Goal: Transaction & Acquisition: Purchase product/service

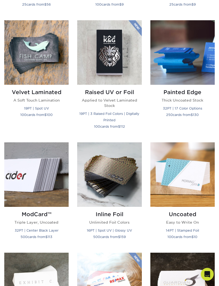
scroll to position [367, 0]
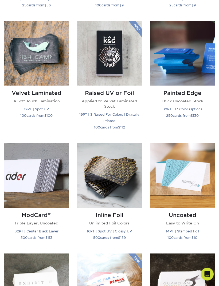
click at [197, 65] on img at bounding box center [182, 53] width 64 height 64
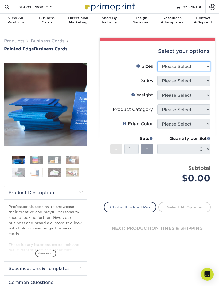
click at [199, 65] on select "Please Select 2" x 3.5" - Standard 2.125" x 3.375" - European 2.5" x 2.5" - Squ…" at bounding box center [183, 66] width 53 height 10
click at [202, 64] on select "Please Select 2" x 3.5" - Standard 2.125" x 3.375" - European 2.5" x 2.5" - Squ…" at bounding box center [183, 66] width 53 height 10
select select "2.00x3.50"
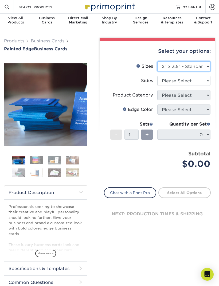
click at [200, 67] on select "Please Select 2" x 3.5" - Standard 2.125" x 3.375" - European 2.5" x 2.5" - Squ…" at bounding box center [183, 66] width 53 height 10
click at [199, 84] on select "Please Select Print Both Sides Print Front Only" at bounding box center [183, 81] width 53 height 10
click at [39, 160] on img at bounding box center [36, 160] width 13 height 8
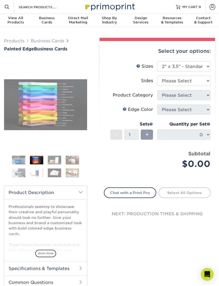
click at [38, 158] on img at bounding box center [36, 160] width 13 height 8
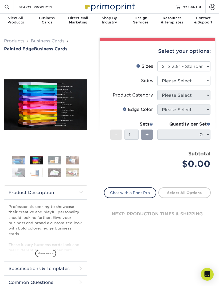
click at [55, 161] on img at bounding box center [54, 159] width 13 height 9
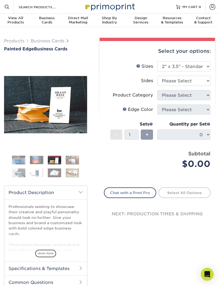
click at [72, 159] on img at bounding box center [72, 159] width 13 height 9
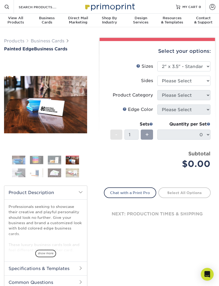
click at [17, 170] on img at bounding box center [18, 172] width 13 height 9
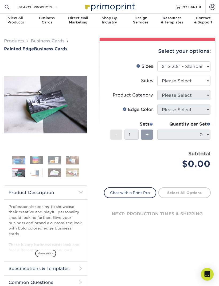
click at [37, 172] on img at bounding box center [36, 172] width 13 height 9
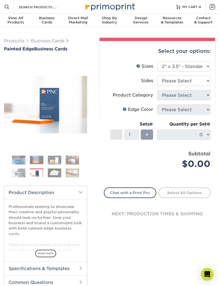
click at [52, 173] on img at bounding box center [54, 172] width 13 height 9
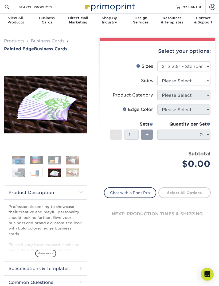
click at [67, 173] on img at bounding box center [72, 172] width 13 height 9
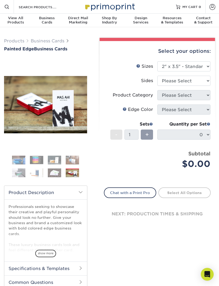
click at [56, 173] on img at bounding box center [54, 172] width 13 height 9
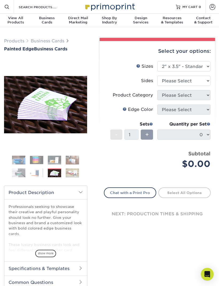
click at [35, 174] on img at bounding box center [36, 172] width 13 height 9
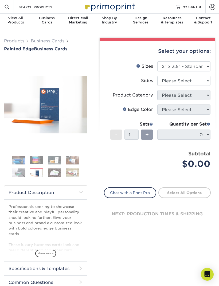
click at [53, 171] on img at bounding box center [54, 172] width 13 height 9
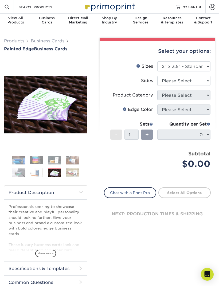
click at [19, 171] on img at bounding box center [18, 172] width 13 height 9
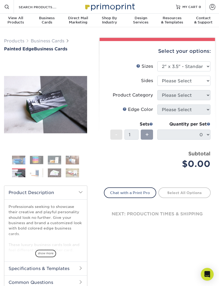
click at [72, 161] on img at bounding box center [72, 159] width 13 height 9
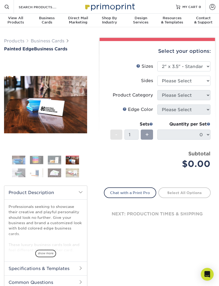
click at [59, 159] on img at bounding box center [54, 159] width 13 height 9
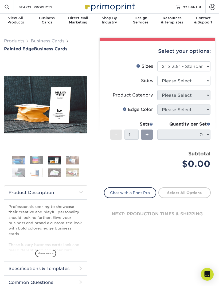
click at [71, 173] on img at bounding box center [72, 172] width 13 height 9
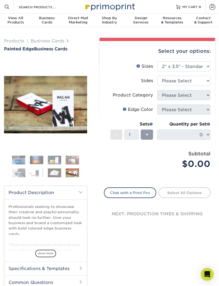
click at [55, 157] on img at bounding box center [54, 159] width 13 height 9
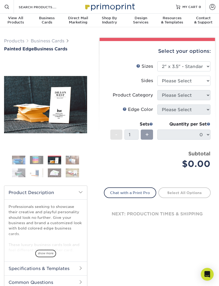
click at [35, 158] on img at bounding box center [36, 160] width 13 height 8
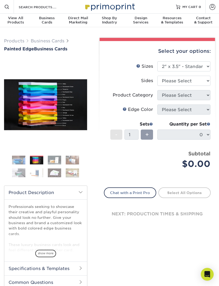
click at [18, 159] on img at bounding box center [18, 159] width 13 height 13
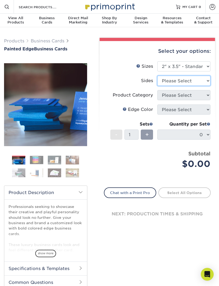
click at [191, 81] on select "Please Select Print Both Sides Print Front Only" at bounding box center [183, 81] width 53 height 10
select select "13abbda7-1d64-4f25-8bb2-c179b224825d"
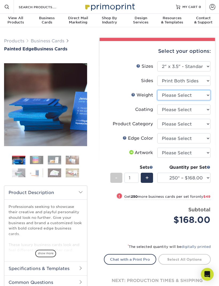
click at [195, 91] on select "Please Select 32PTUC" at bounding box center [183, 95] width 53 height 10
click at [195, 92] on select "Please Select 32PTUC" at bounding box center [183, 95] width 53 height 10
select select "32PTUC"
click at [134, 95] on link "Weight Help" at bounding box center [133, 94] width 4 height 4
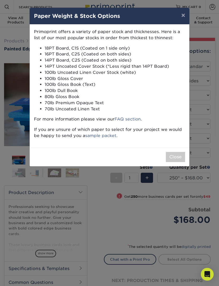
click at [172, 155] on button "Close" at bounding box center [174, 157] width 19 height 10
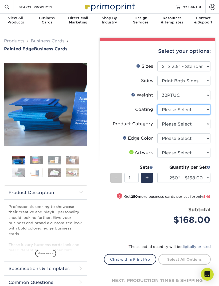
click at [191, 109] on select at bounding box center [183, 109] width 53 height 10
click at [188, 109] on select at bounding box center [183, 109] width 53 height 10
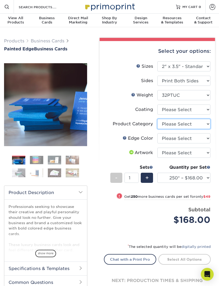
click at [188, 124] on select "Please Select Business Cards" at bounding box center [183, 124] width 53 height 10
select select "3b5148f1-0588-4f88-a218-97bcfdce65c1"
click at [181, 140] on select "Please Select Charcoal Black Brown Blue Pearlescent Blue Pearlescent Gold Pearl…" at bounding box center [183, 138] width 53 height 10
select select "1d2dc4a6-caa7-4e97-9ffb-823980241cde"
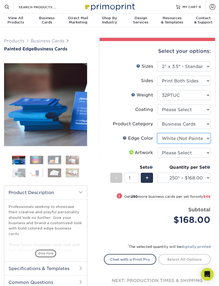
click at [193, 138] on select "Please Select Charcoal Black Brown Blue Pearlescent Blue Pearlescent Gold Pearl…" at bounding box center [183, 138] width 53 height 10
click at [55, 170] on img at bounding box center [54, 172] width 13 height 9
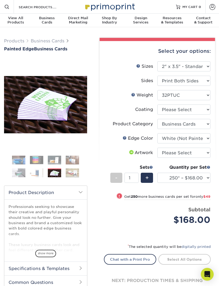
click at [68, 172] on img at bounding box center [72, 172] width 13 height 9
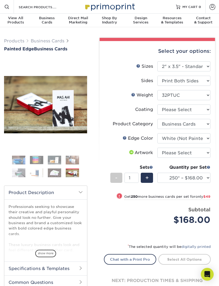
click at [55, 170] on img at bounding box center [54, 172] width 13 height 9
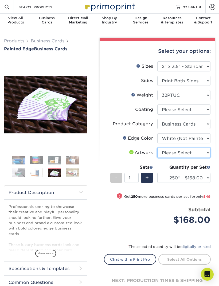
click at [188, 152] on select "Please Select I will upload files I need a design - $100" at bounding box center [183, 153] width 53 height 10
select select "upload"
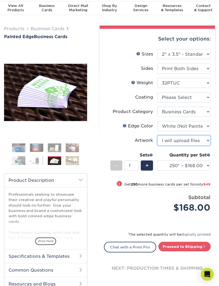
scroll to position [17, 0]
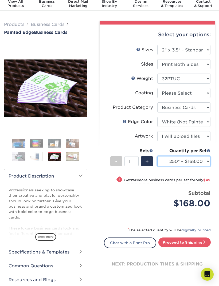
click at [196, 160] on select "250* – $168.00 500* – $217.00 1000* – $339.00" at bounding box center [183, 161] width 53 height 10
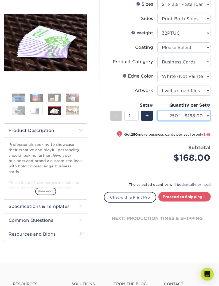
scroll to position [62, 0]
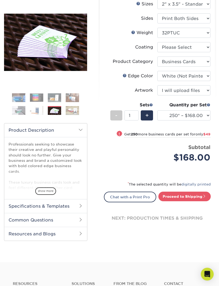
click at [193, 195] on link "Proceed to Shipping" at bounding box center [184, 197] width 52 height 10
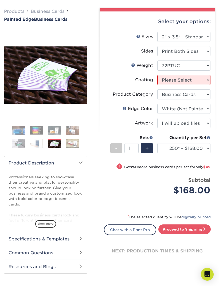
scroll to position [0, 0]
